Goal: Task Accomplishment & Management: Manage account settings

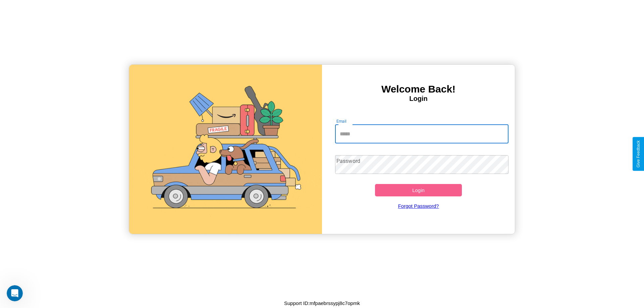
click at [421, 134] on input "Email" at bounding box center [422, 134] width 174 height 19
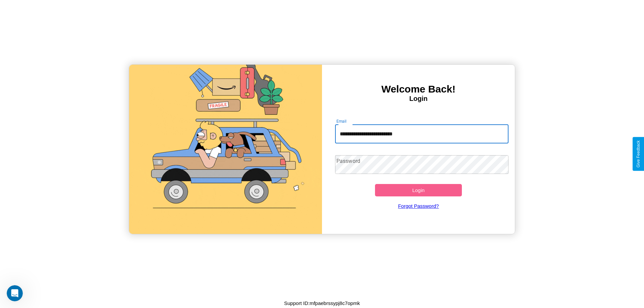
type input "**********"
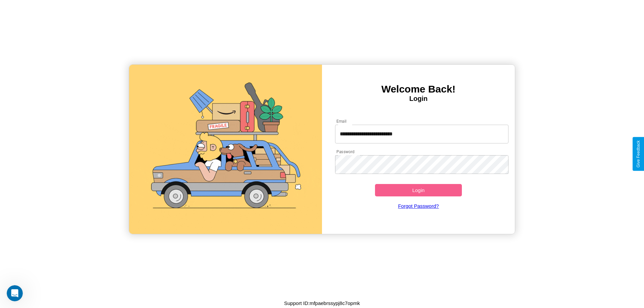
click at [418, 190] on button "Login" at bounding box center [418, 190] width 87 height 12
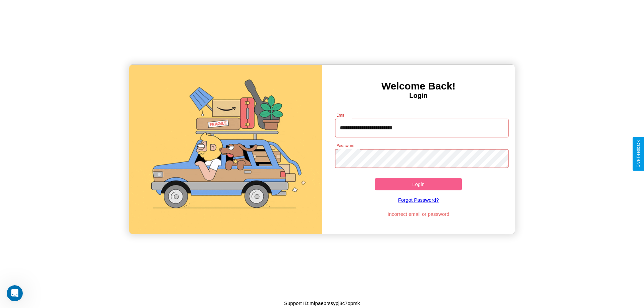
click at [418, 184] on button "Login" at bounding box center [418, 184] width 87 height 12
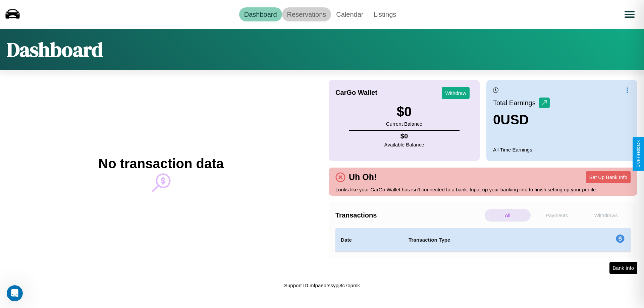
click at [306, 14] on link "Reservations" at bounding box center [306, 14] width 49 height 14
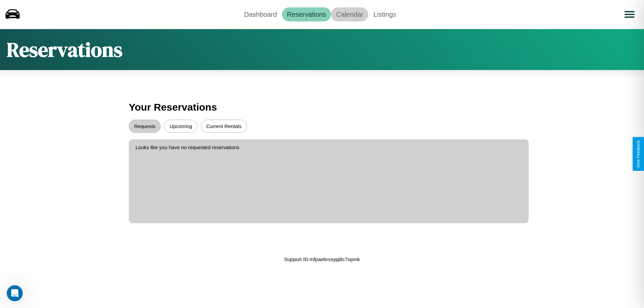
click at [349, 14] on link "Calendar" at bounding box center [349, 14] width 37 height 14
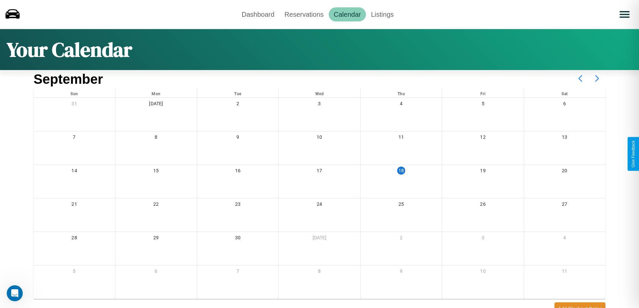
click at [597, 78] on icon at bounding box center [596, 78] width 17 height 17
